Goal: Task Accomplishment & Management: Manage account settings

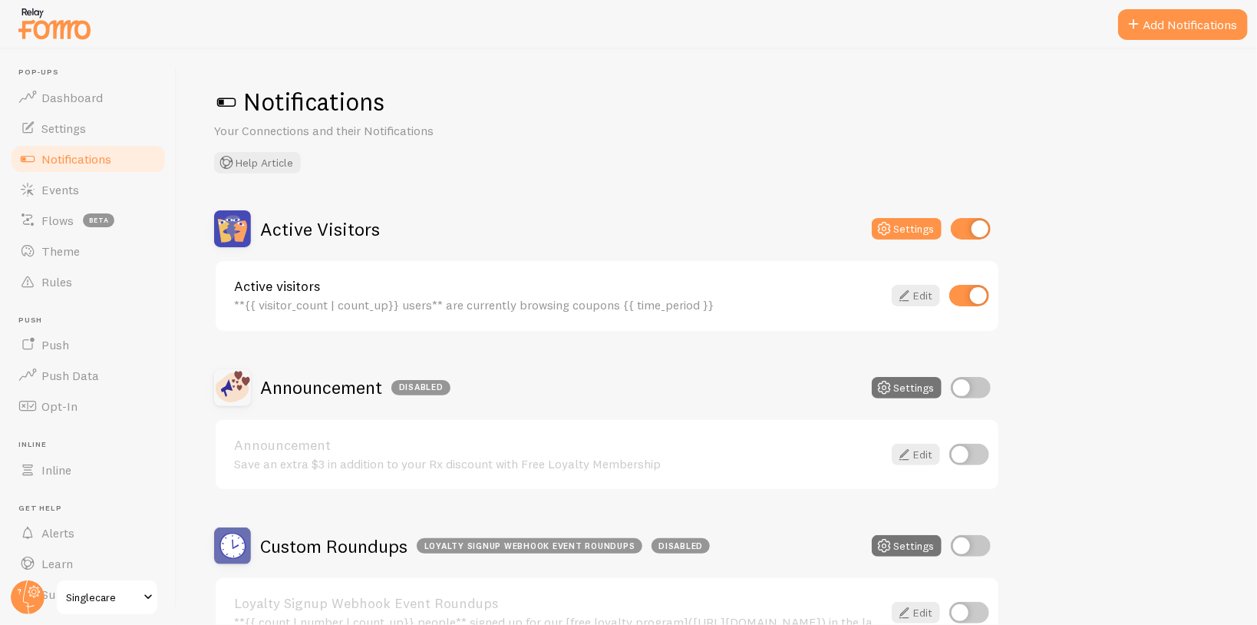
click at [141, 596] on span at bounding box center [148, 597] width 18 height 18
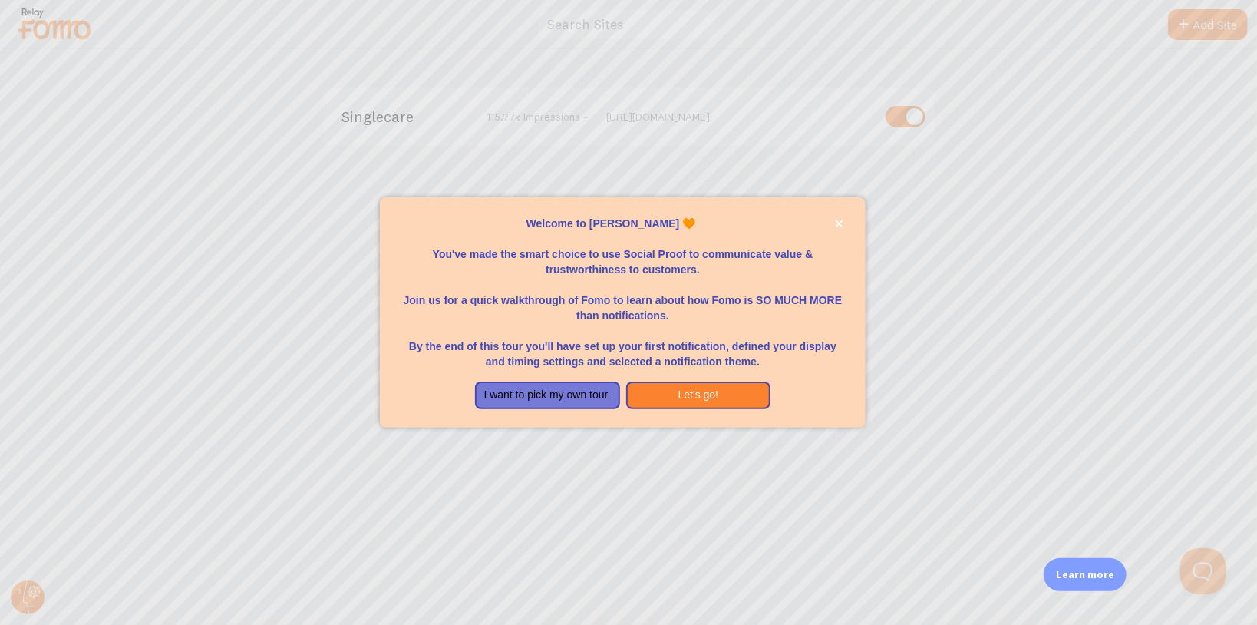
click at [27, 599] on div at bounding box center [628, 312] width 1257 height 625
click at [840, 223] on icon "close," at bounding box center [840, 224] width 8 height 8
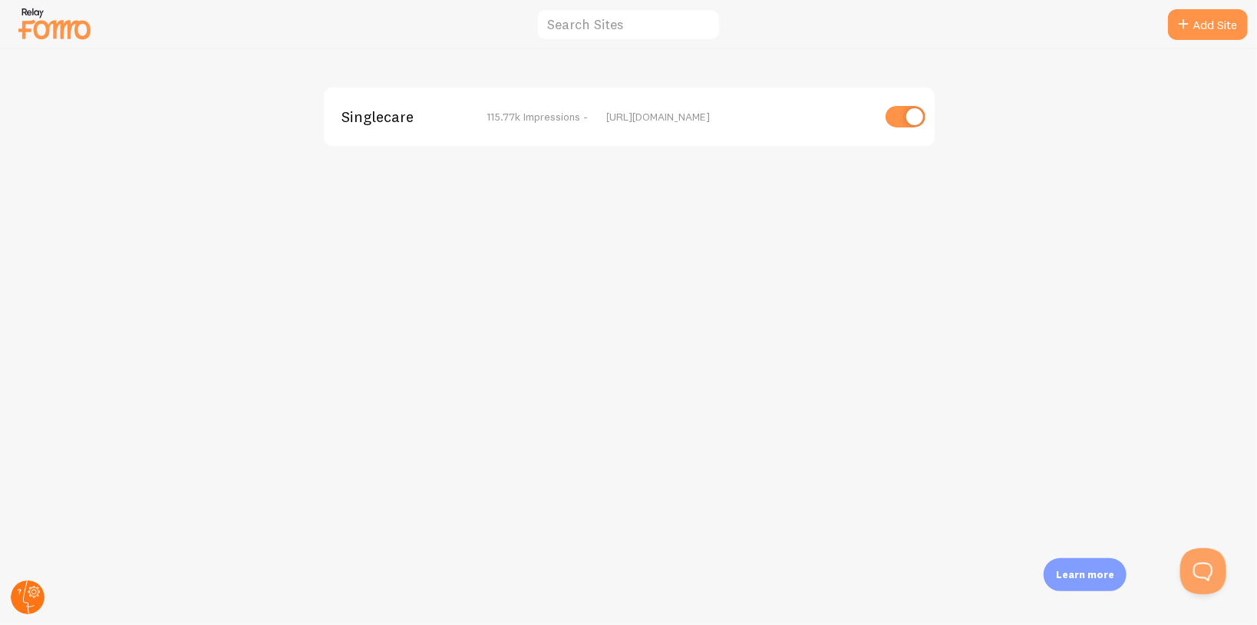
click at [25, 589] on icon at bounding box center [29, 597] width 12 height 34
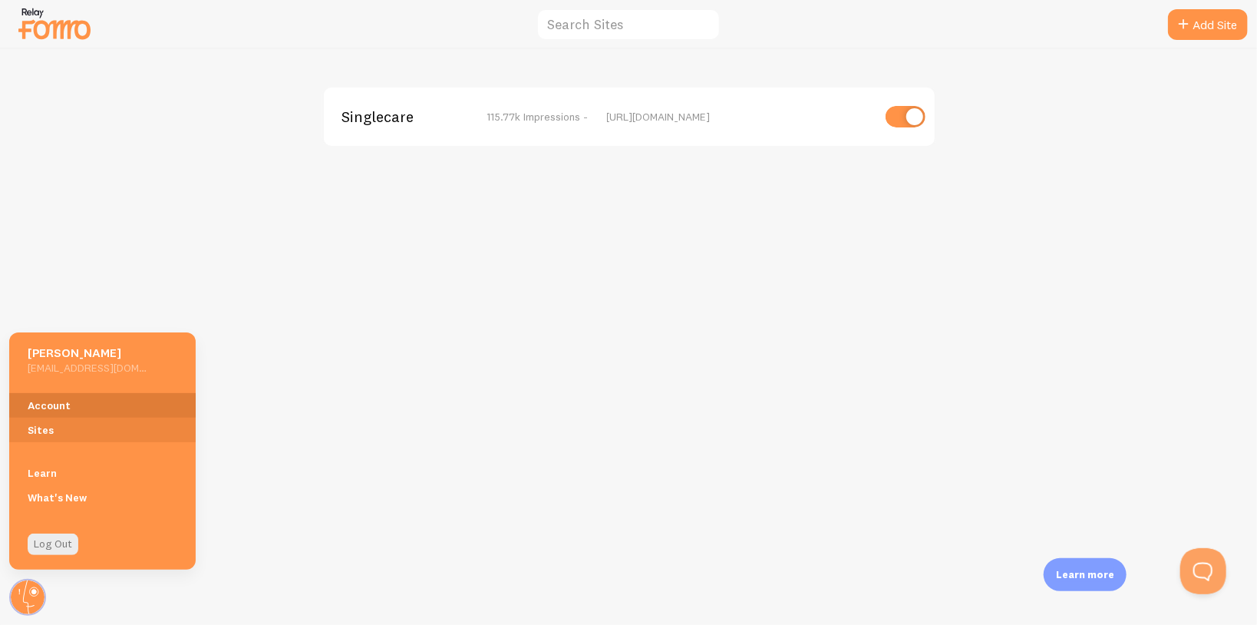
click at [58, 411] on link "Account" at bounding box center [102, 405] width 186 height 25
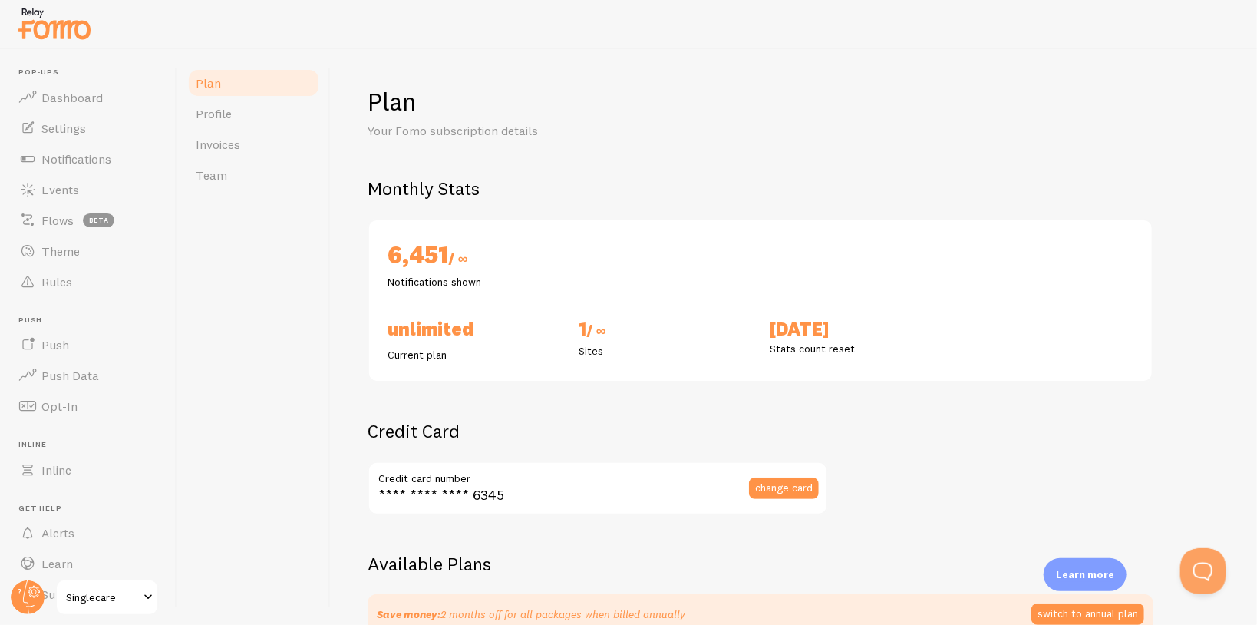
checkbox input "true"
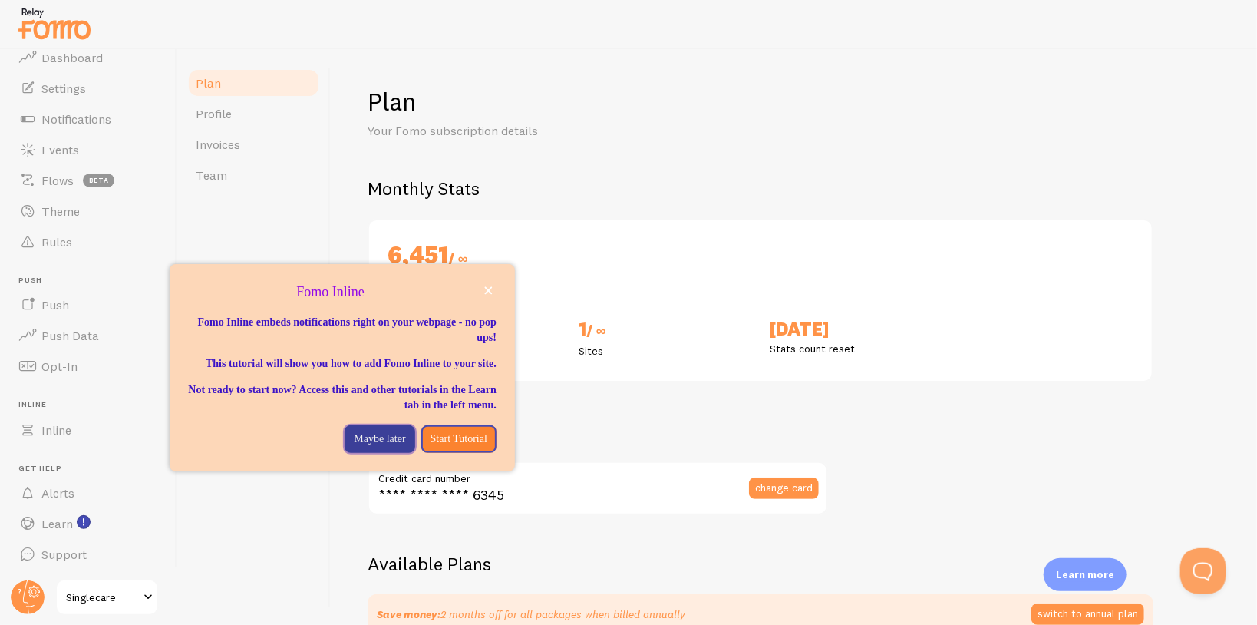
click at [365, 447] on p "Maybe later" at bounding box center [379, 438] width 51 height 15
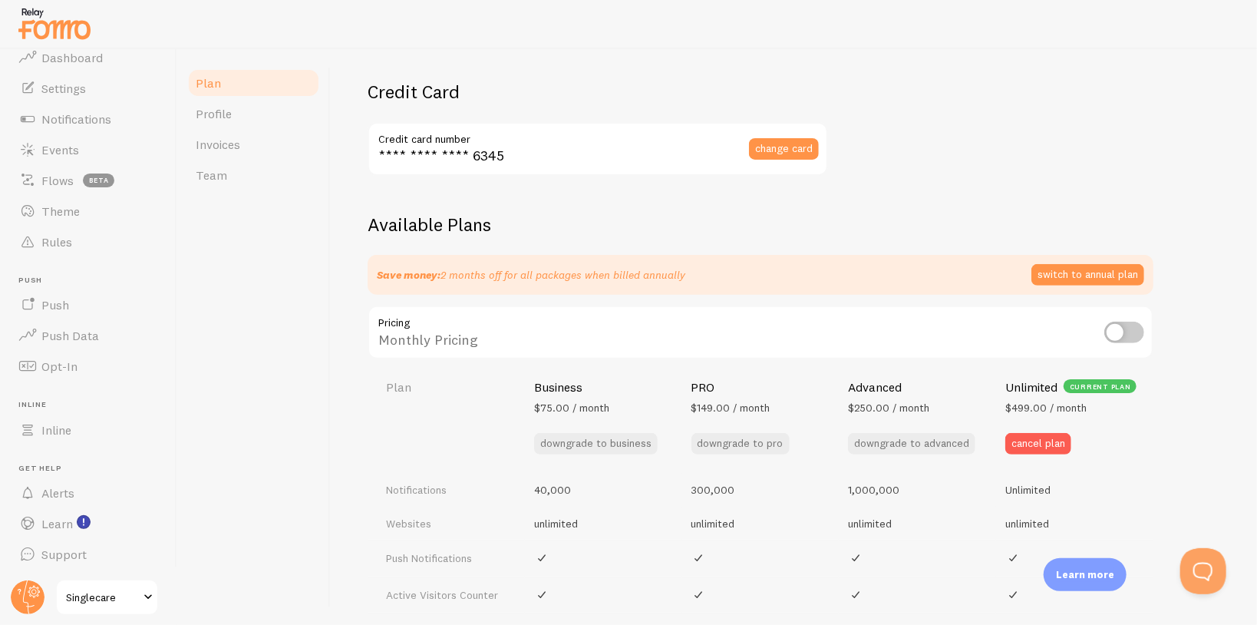
scroll to position [368, 0]
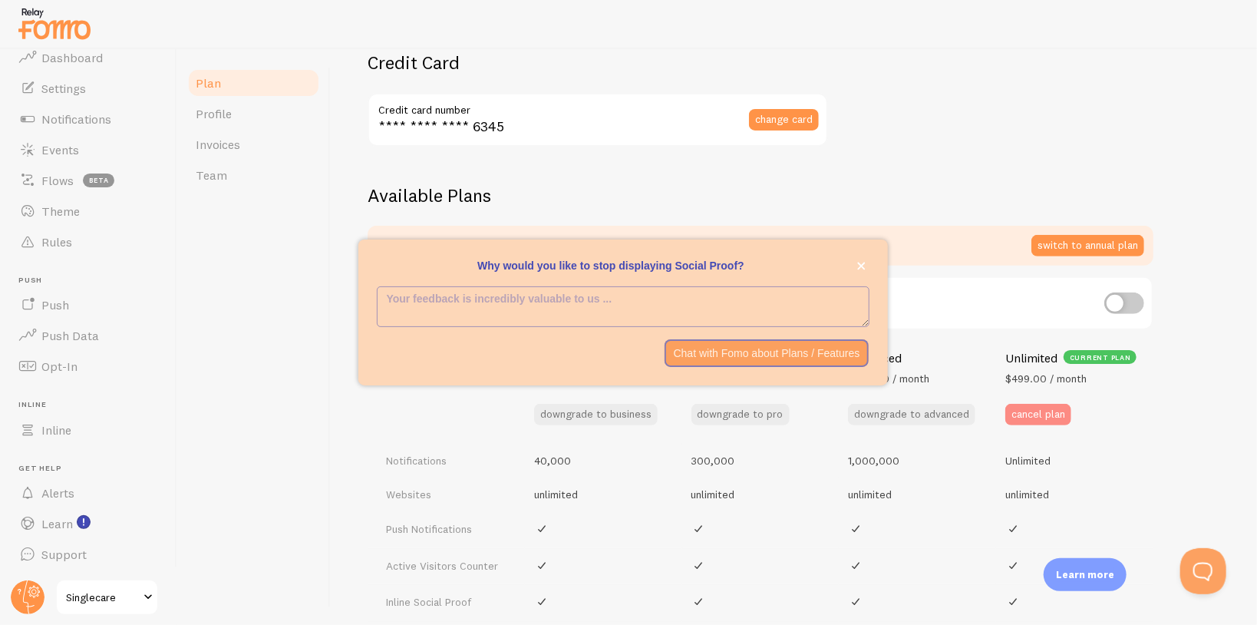
click at [1036, 411] on button "cancel plan" at bounding box center [1038, 414] width 66 height 21
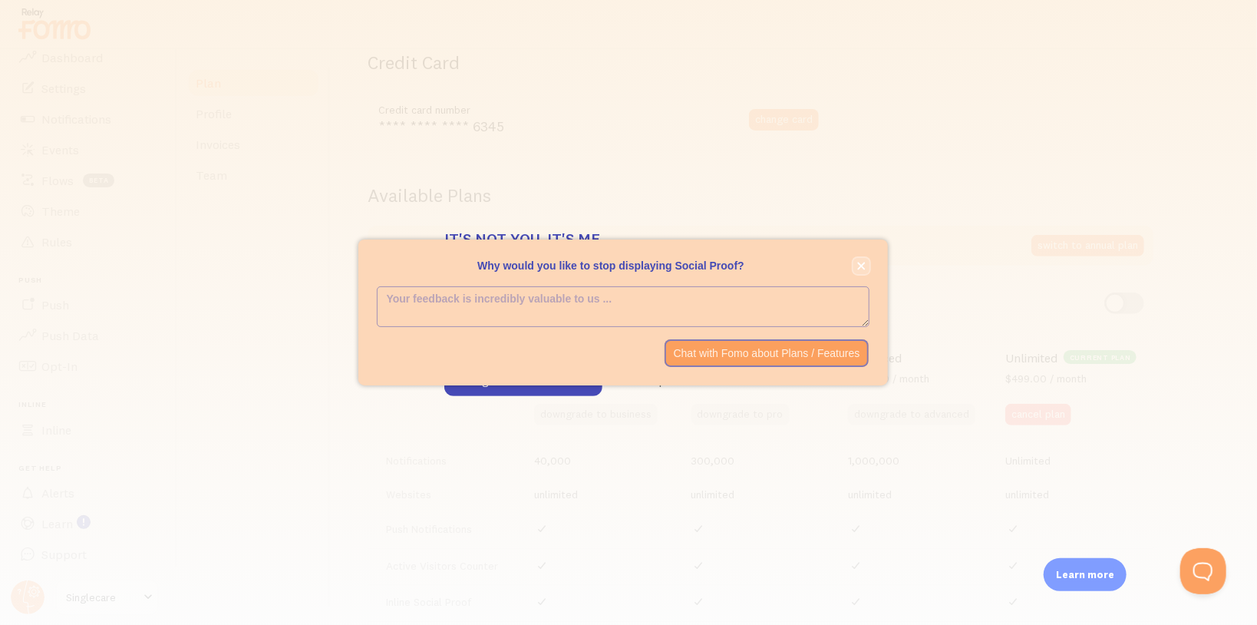
click at [863, 270] on button "close," at bounding box center [861, 266] width 16 height 16
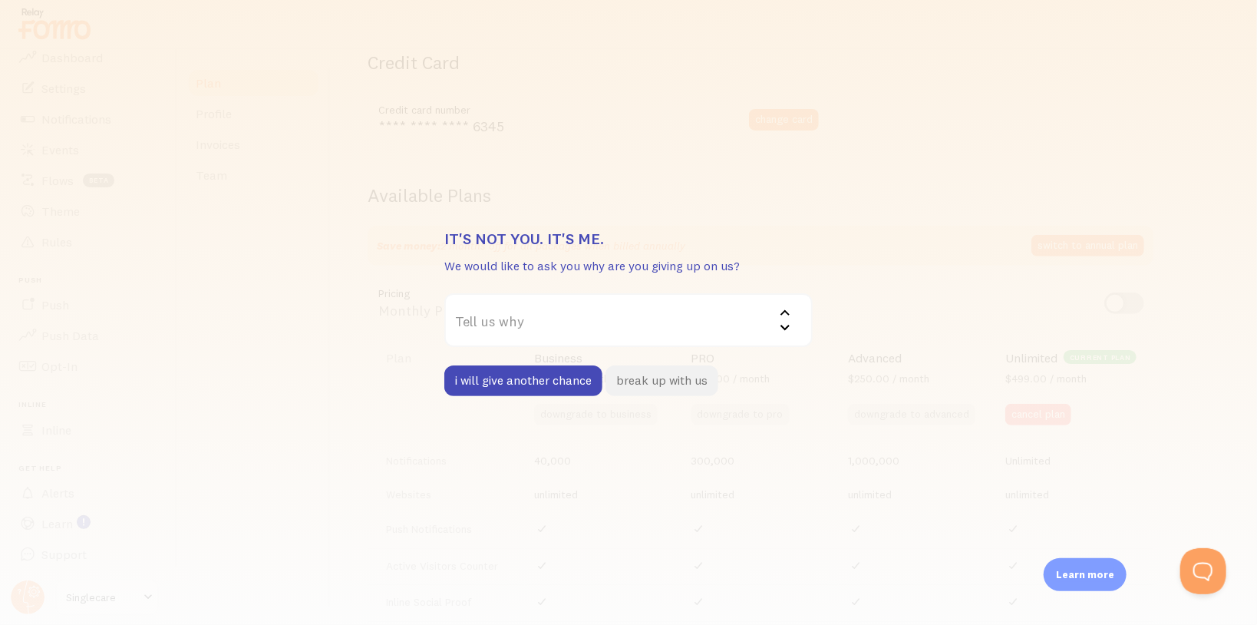
click at [669, 382] on button "break up with us" at bounding box center [661, 380] width 113 height 31
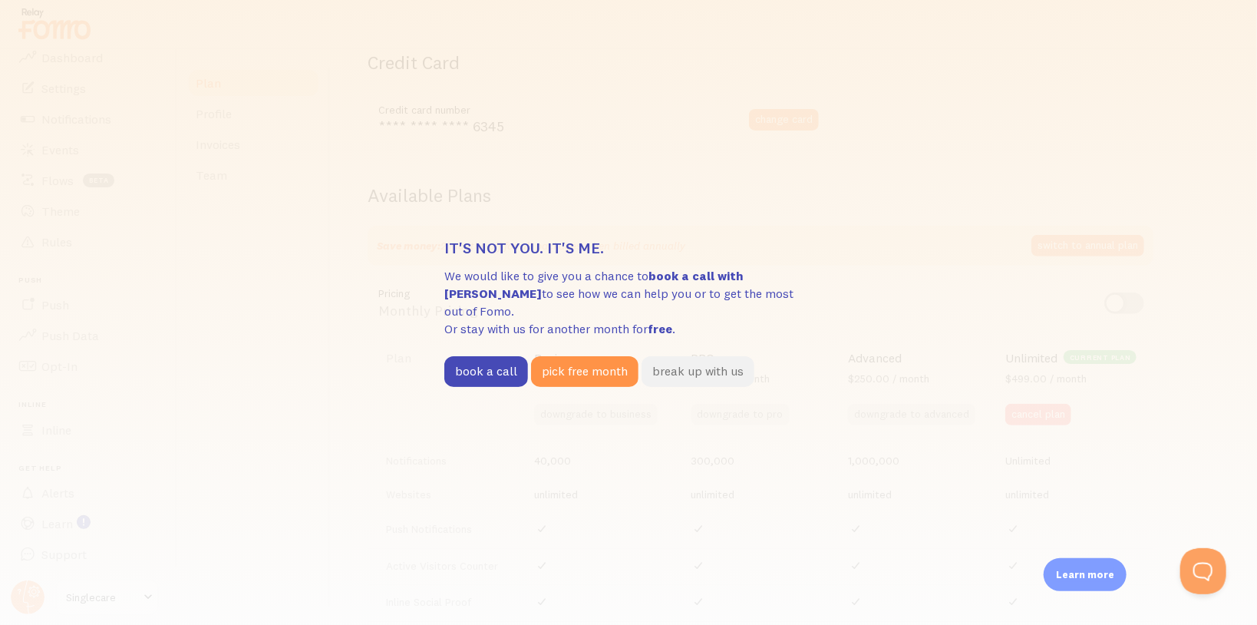
click at [700, 365] on button "break up with us" at bounding box center [698, 371] width 113 height 31
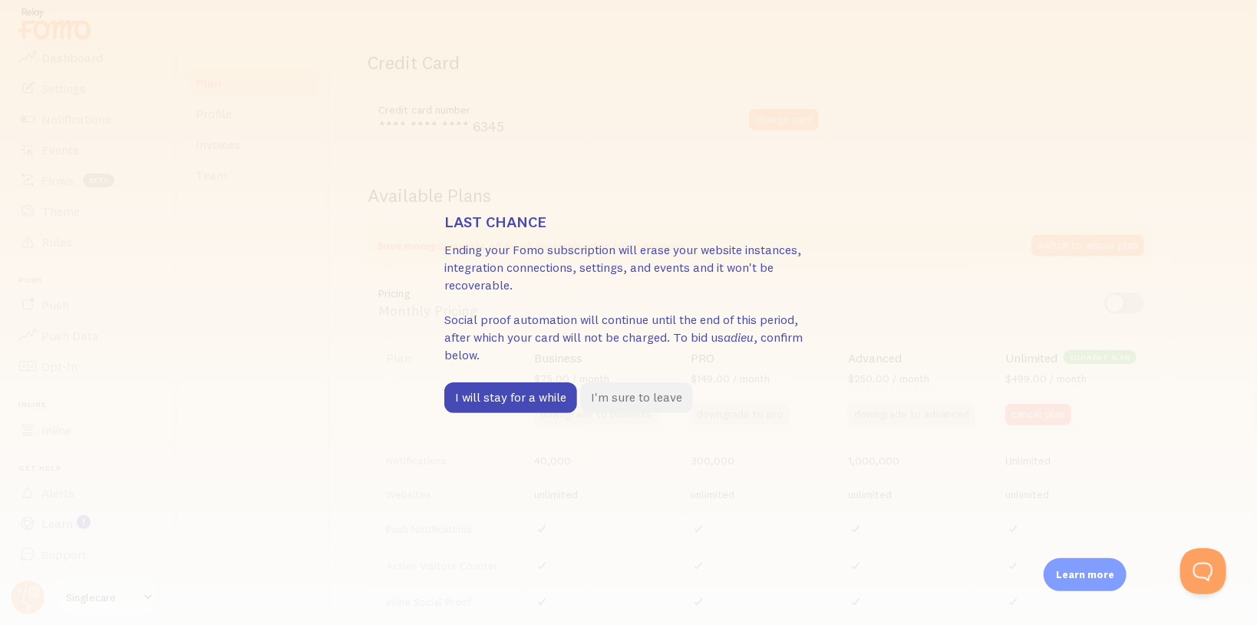
click at [629, 396] on button "I'm sure to leave" at bounding box center [636, 397] width 113 height 31
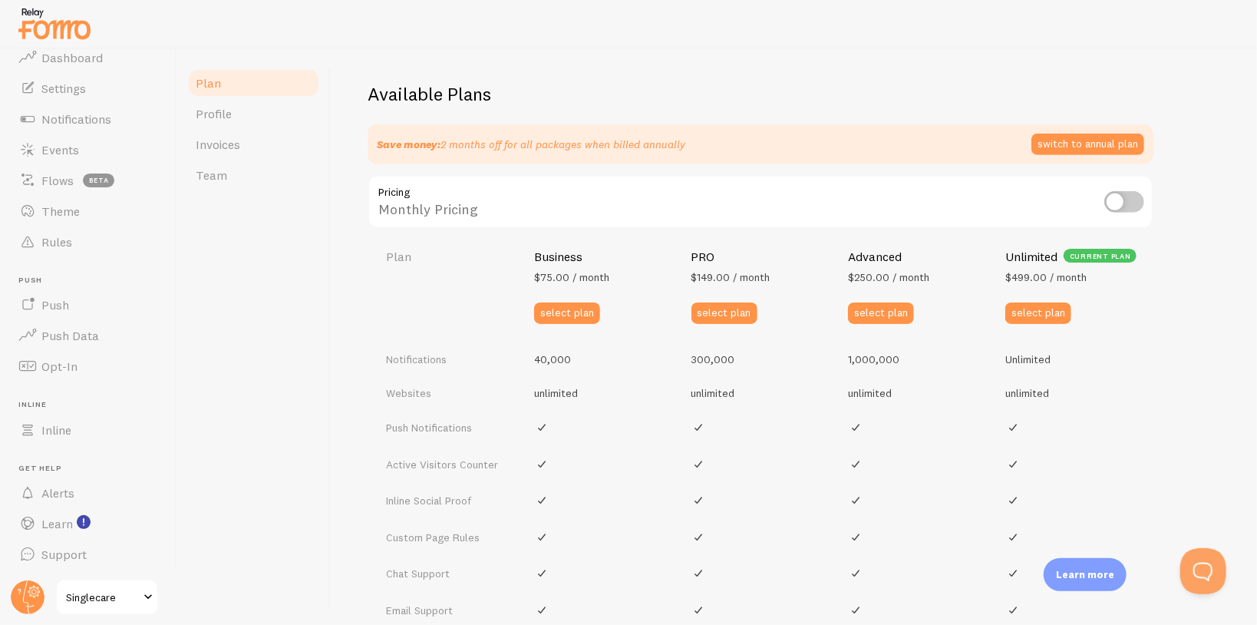
scroll to position [482, 0]
